Goal: Task Accomplishment & Management: Complete application form

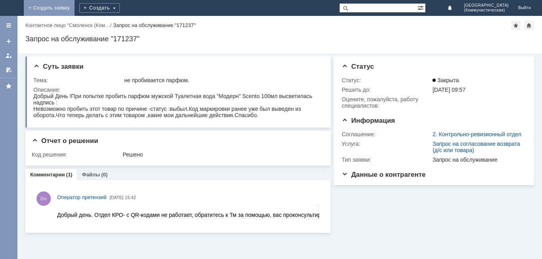
click at [75, 8] on link "+ Создать заявку" at bounding box center [49, 8] width 51 height 16
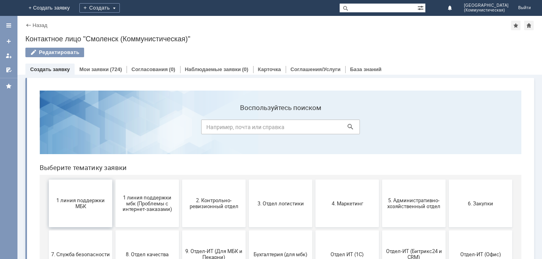
click at [77, 205] on span "1 линия поддержки МБК" at bounding box center [80, 203] width 59 height 12
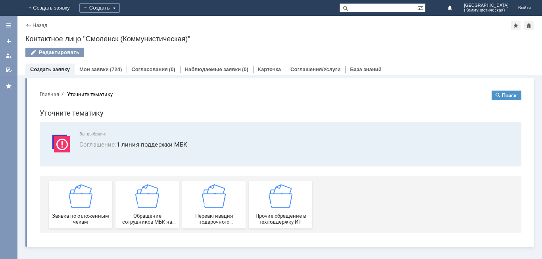
click at [77, 205] on img at bounding box center [81, 196] width 24 height 24
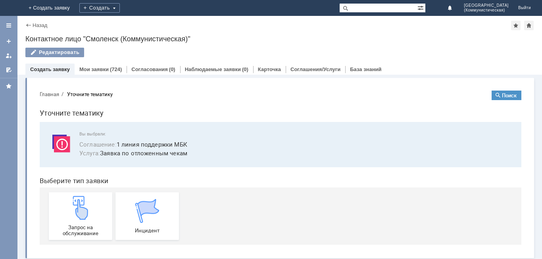
click at [77, 205] on img at bounding box center [81, 207] width 24 height 24
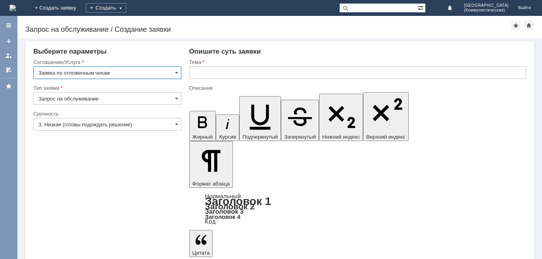
click at [194, 72] on input "text" at bounding box center [357, 72] width 337 height 13
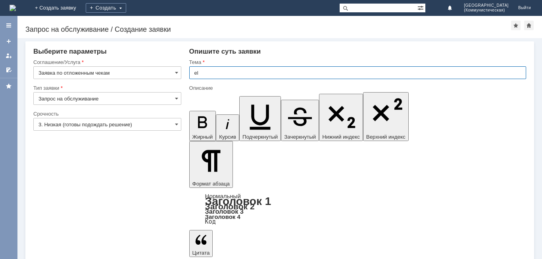
type input "e"
type input "удалить отложенные чеки"
